Goal: Task Accomplishment & Management: Manage account settings

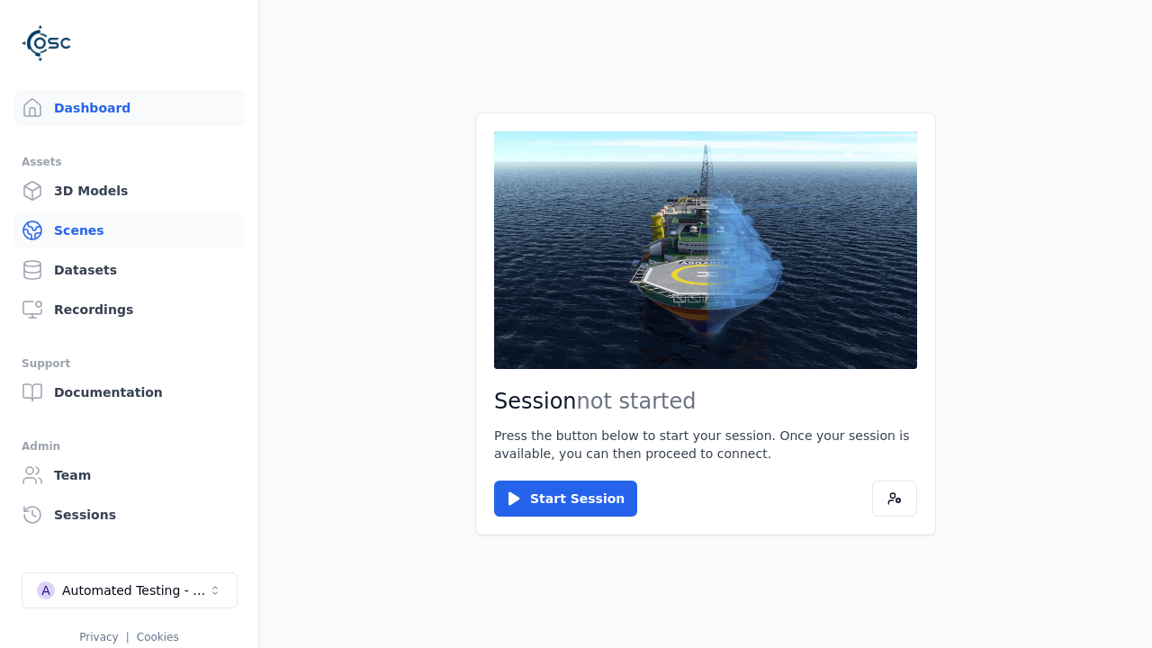
click at [129, 230] on link "Scenes" at bounding box center [129, 230] width 230 height 36
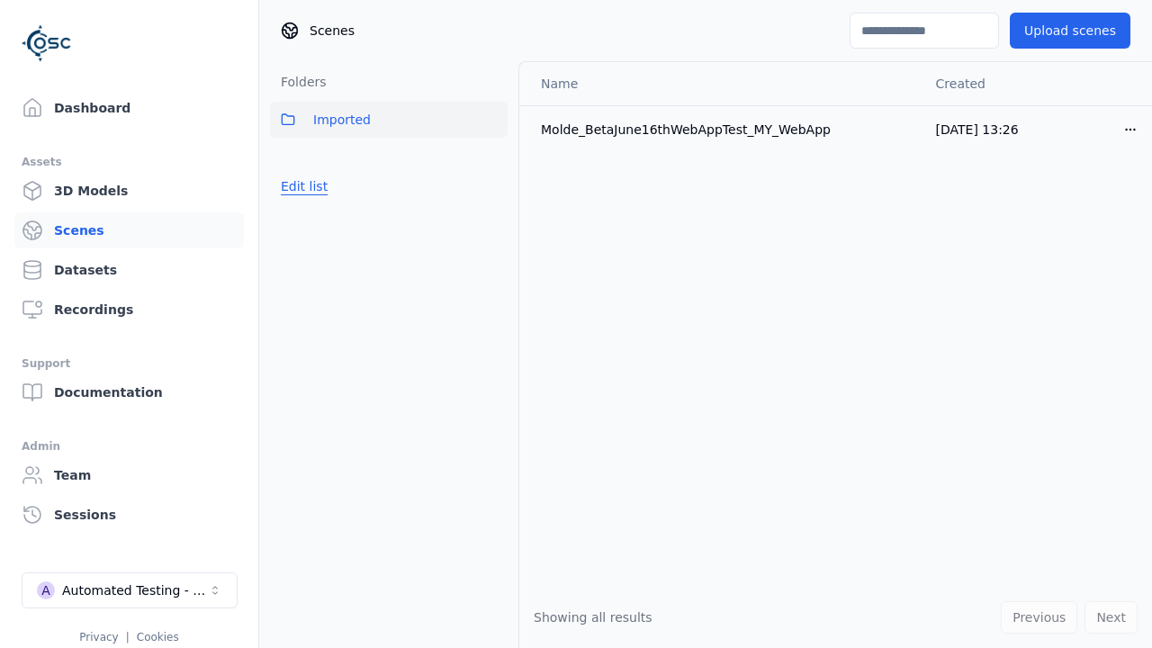
click at [301, 186] on button "Edit list" at bounding box center [304, 186] width 68 height 32
click at [316, 186] on link "Create folder" at bounding box center [322, 186] width 83 height 18
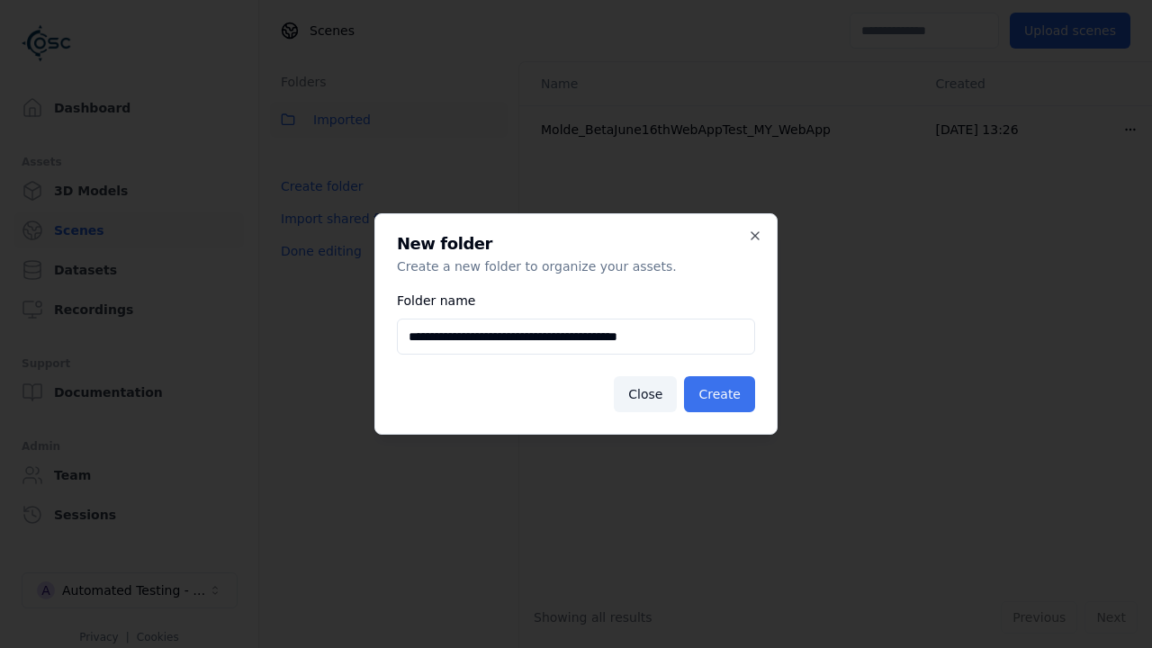
click at [723, 394] on button "Create" at bounding box center [719, 394] width 71 height 36
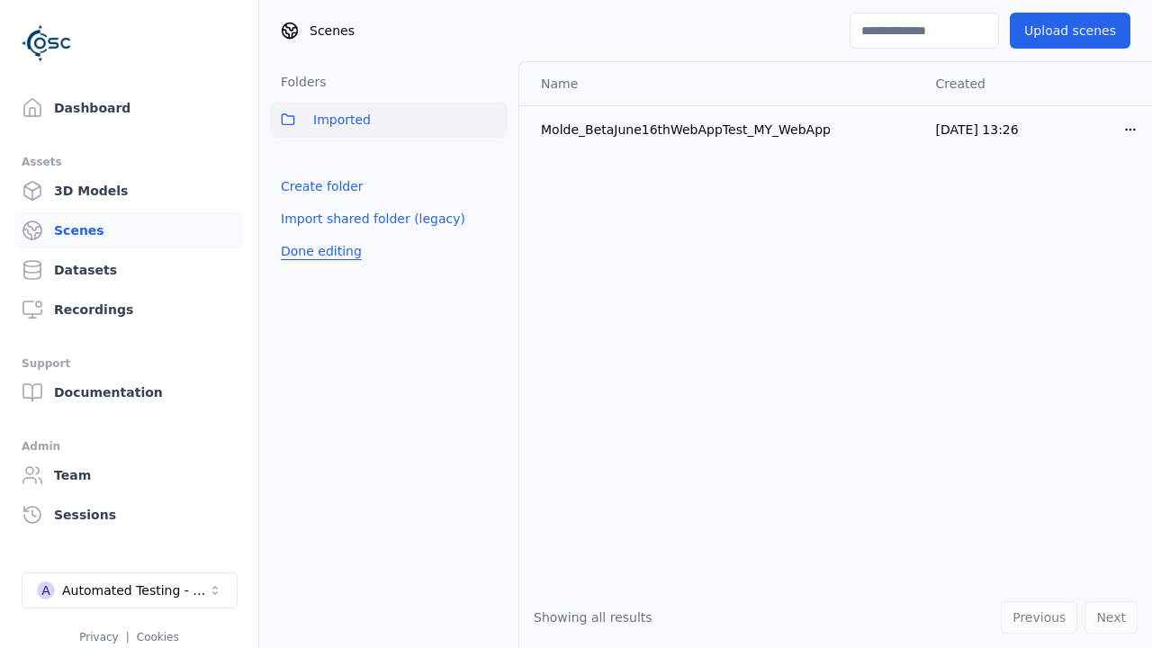
click at [316, 267] on button "Done editing" at bounding box center [321, 251] width 103 height 32
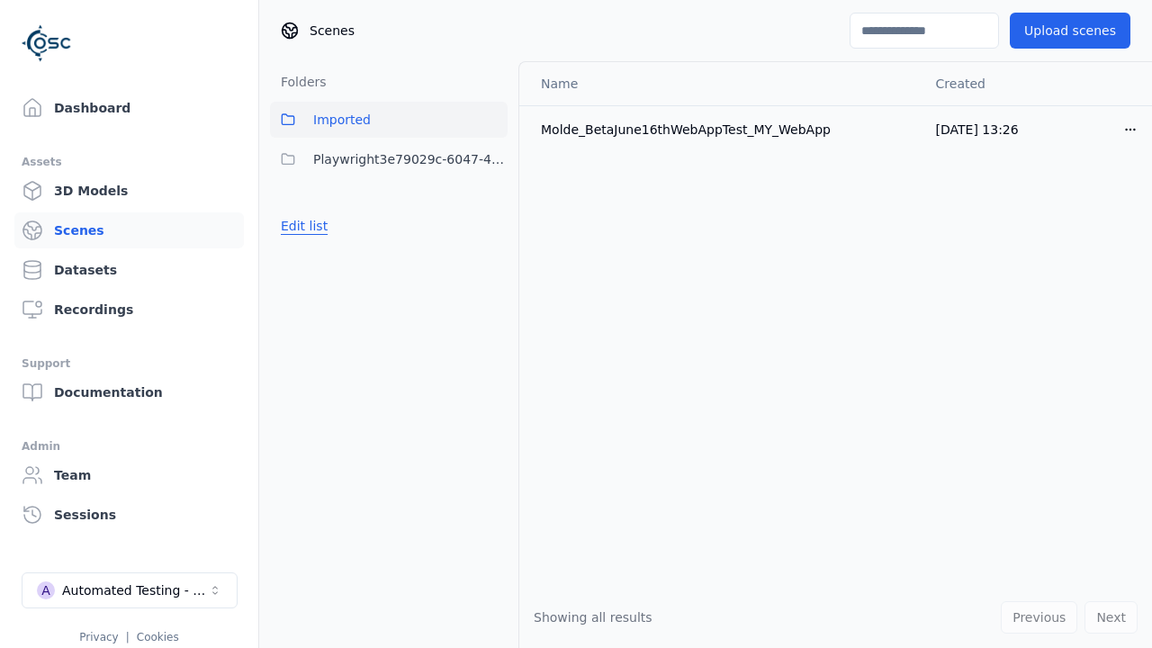
click at [301, 226] on button "Edit list" at bounding box center [304, 226] width 68 height 32
click at [493, 159] on html "Support Dashboard Assets 3D Models Scenes Datasets Recordings Support Documenta…" at bounding box center [576, 324] width 1152 height 648
click at [493, 254] on div "Rename" at bounding box center [500, 253] width 121 height 29
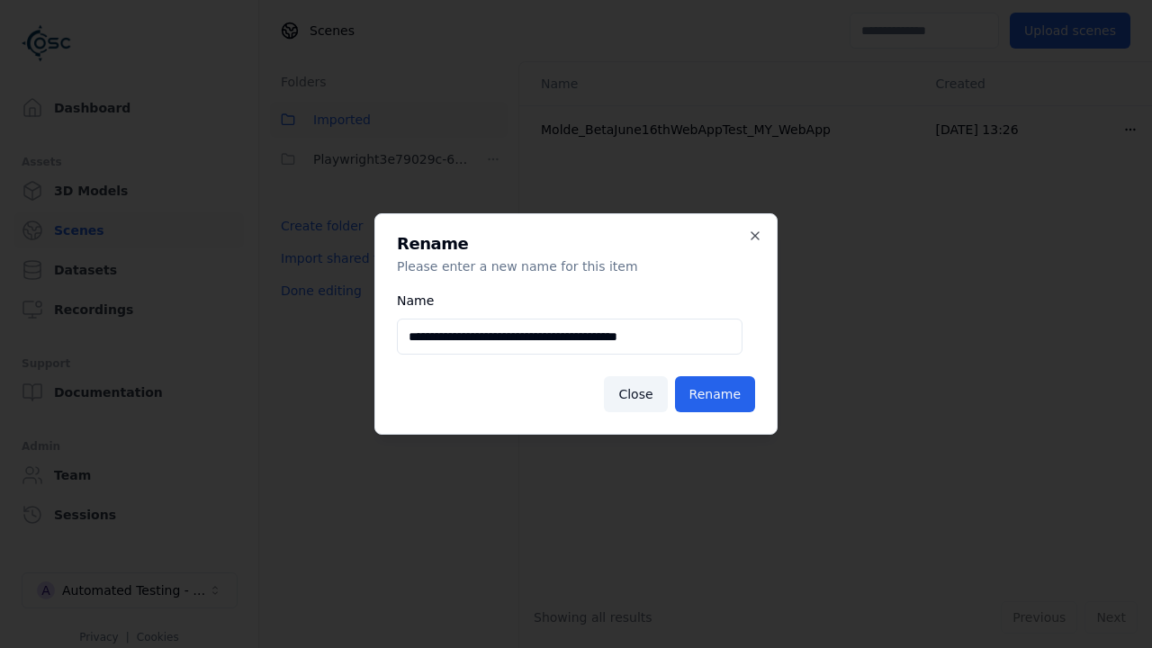
click at [570, 337] on input "**********" at bounding box center [570, 337] width 346 height 36
type input "**********"
click at [718, 394] on button "Rename" at bounding box center [715, 394] width 80 height 36
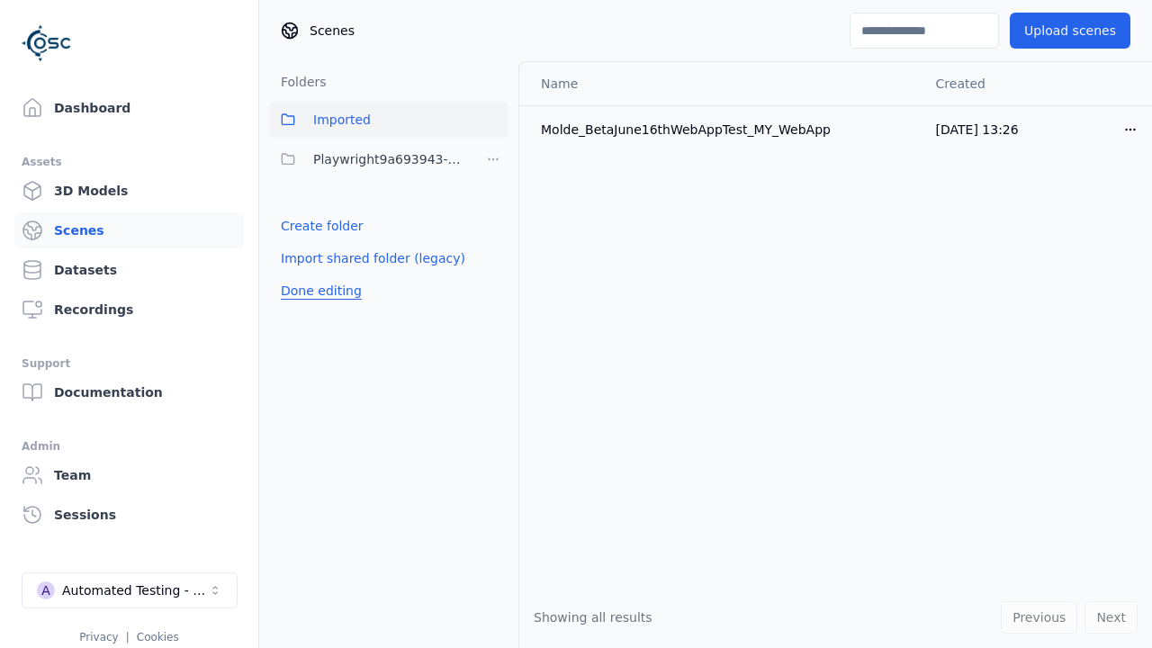
click at [316, 291] on button "Done editing" at bounding box center [321, 291] width 103 height 32
click at [301, 275] on button "Done editing" at bounding box center [321, 291] width 103 height 32
click at [493, 159] on html "Support Dashboard Assets 3D Models Scenes Datasets Recordings Support Documenta…" at bounding box center [576, 324] width 1152 height 648
click at [493, 283] on div "Delete" at bounding box center [500, 282] width 121 height 29
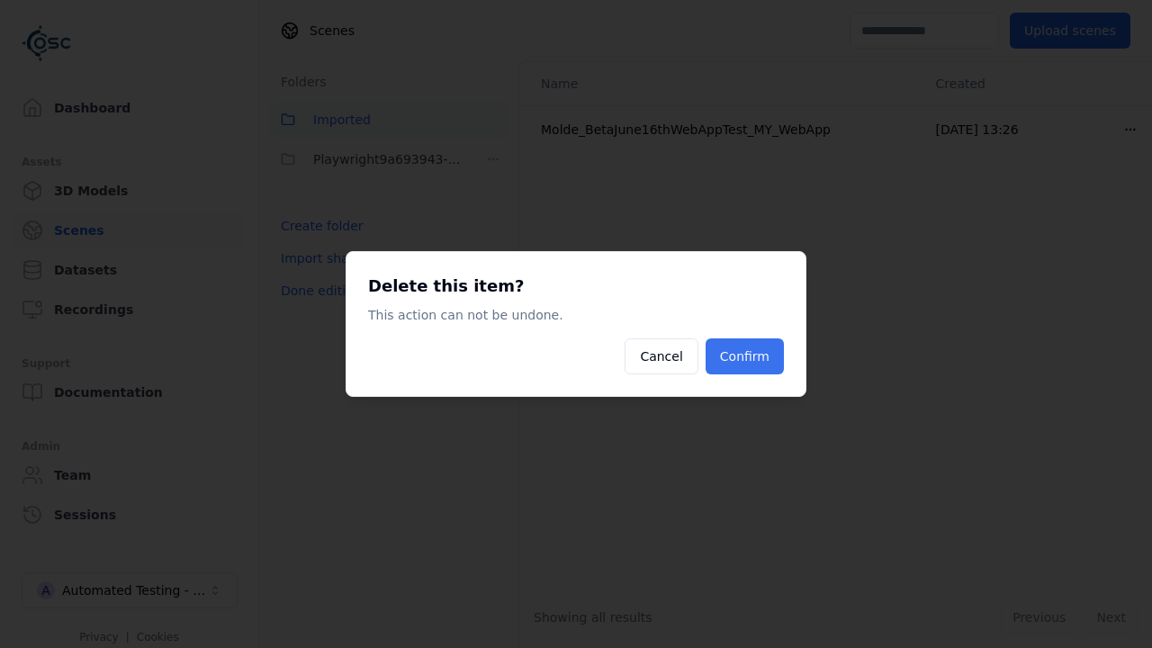
click at [747, 356] on button "Confirm" at bounding box center [745, 356] width 78 height 36
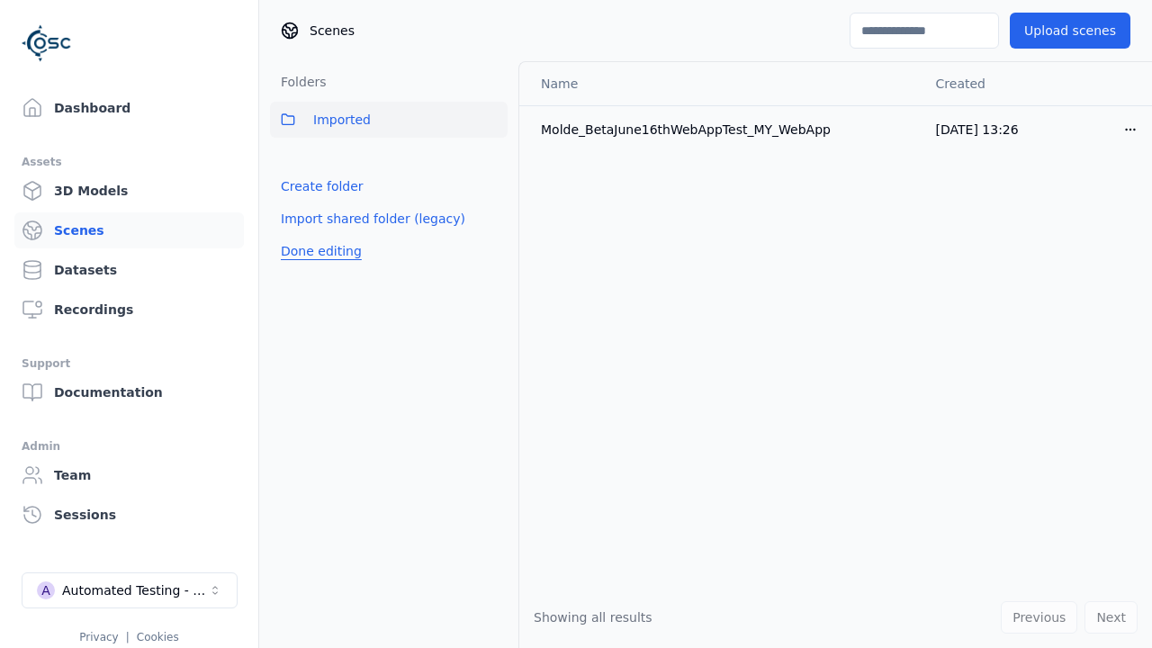
click at [316, 251] on button "Done editing" at bounding box center [321, 251] width 103 height 32
